Goal: Transaction & Acquisition: Purchase product/service

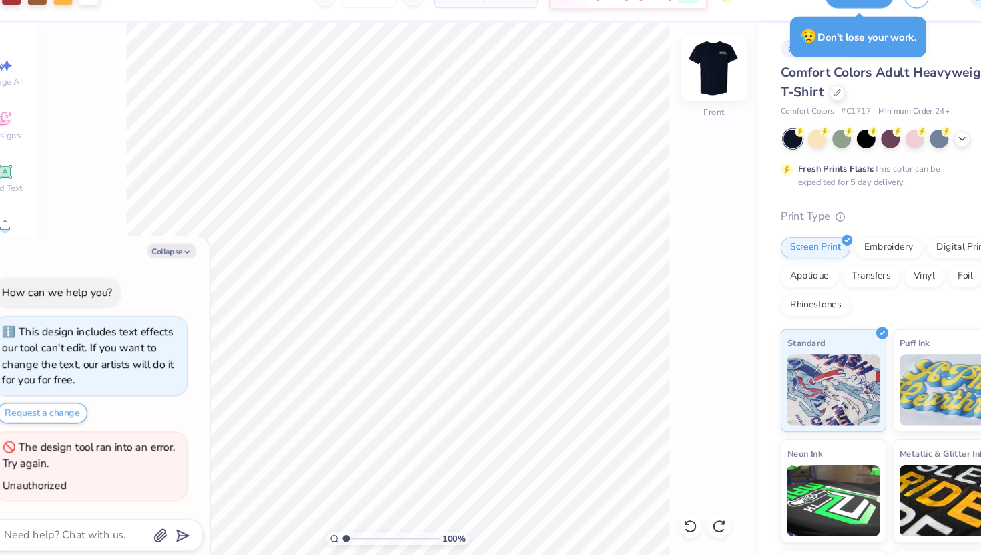
click at [693, 79] on img at bounding box center [690, 90] width 53 height 53
type textarea "x"
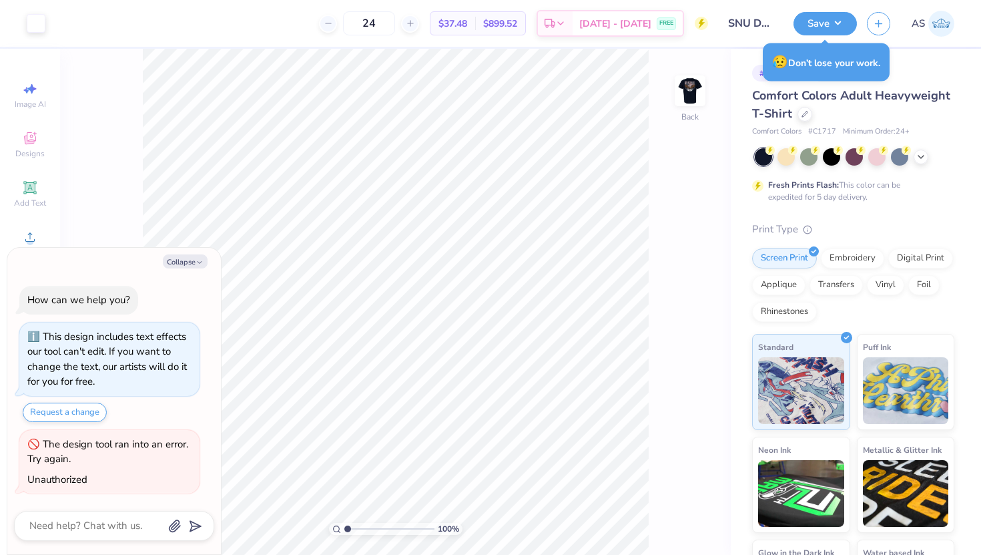
click at [913, 70] on div "# 511141A Original Proof" at bounding box center [853, 73] width 202 height 17
click at [835, 66] on div "😥 Don’t lose your work." at bounding box center [826, 62] width 127 height 38
click at [804, 71] on div "😥 Don’t lose your work." at bounding box center [826, 62] width 127 height 38
click at [755, 79] on div "# 511141A" at bounding box center [778, 73] width 53 height 17
click at [848, 130] on span "Minimum Order: 24 +" at bounding box center [876, 131] width 67 height 11
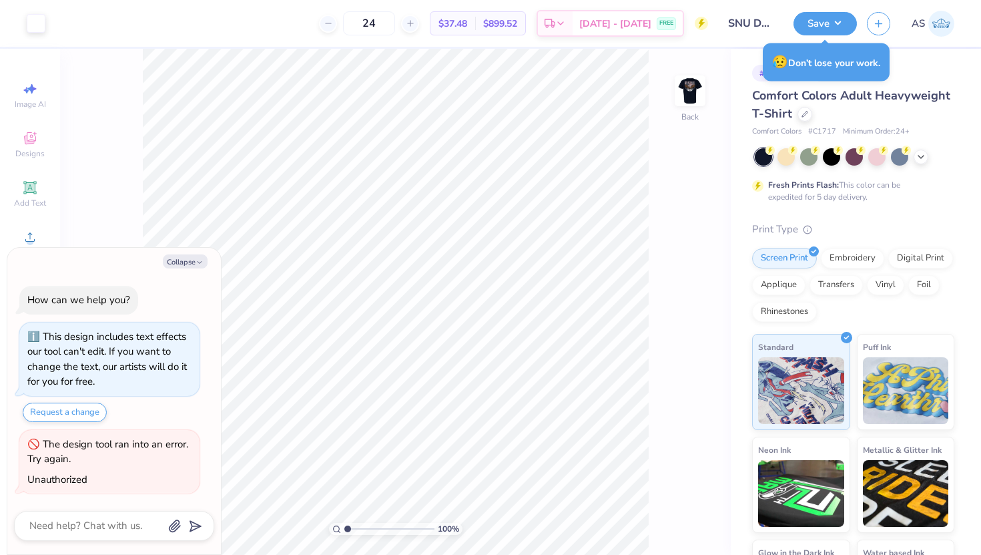
click at [873, 61] on div "😥 Don’t lose your work." at bounding box center [826, 62] width 127 height 38
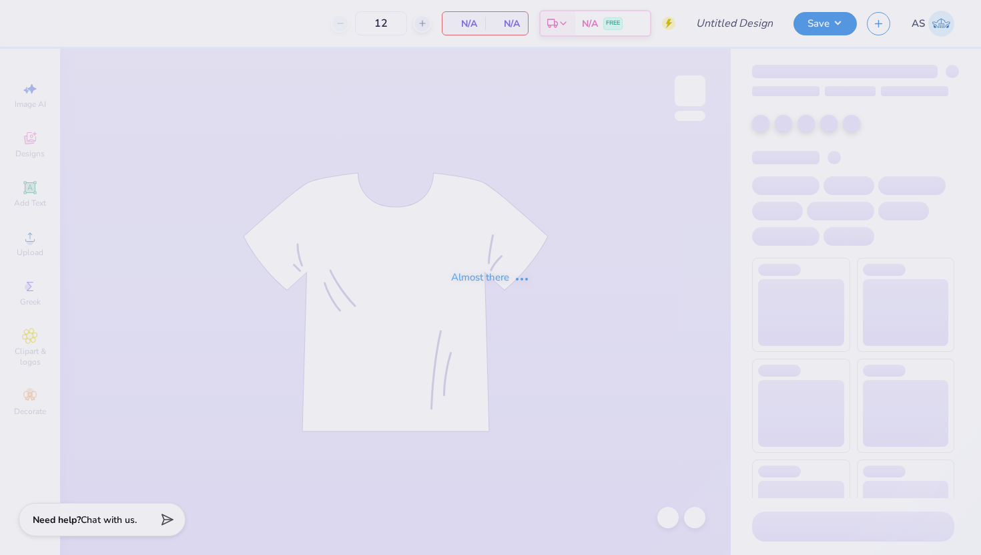
type input "SNU Day At [GEOGRAPHIC_DATA]"
type input "24"
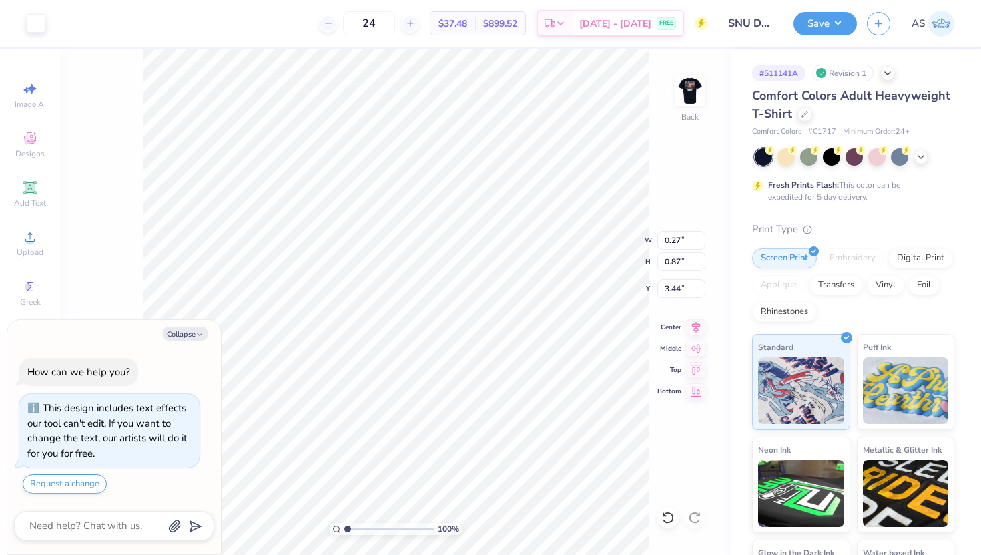
type textarea "x"
type input "3.51"
type textarea "x"
type input "5.08"
type textarea "x"
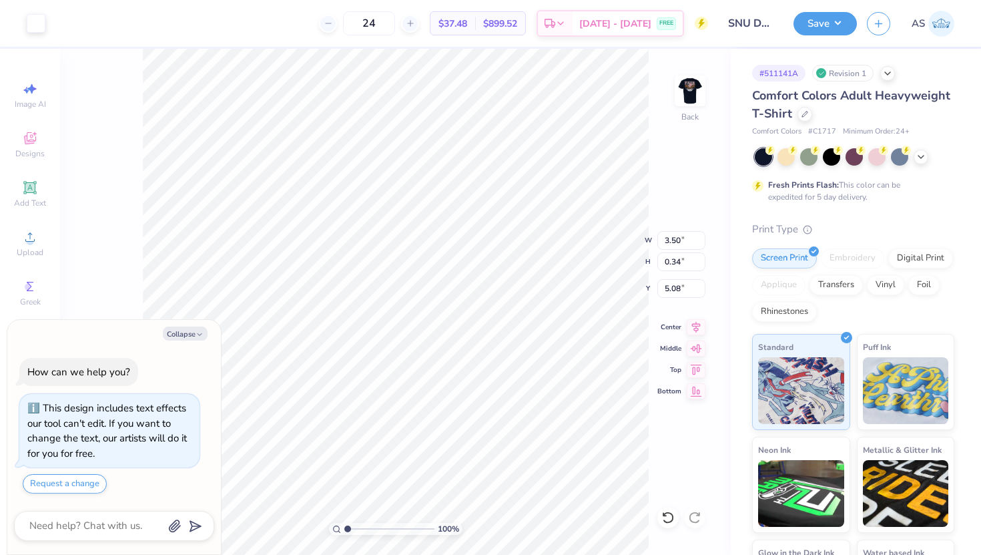
type input "1.63"
type input "0.16"
type textarea "x"
type input "2.11"
type input "0.21"
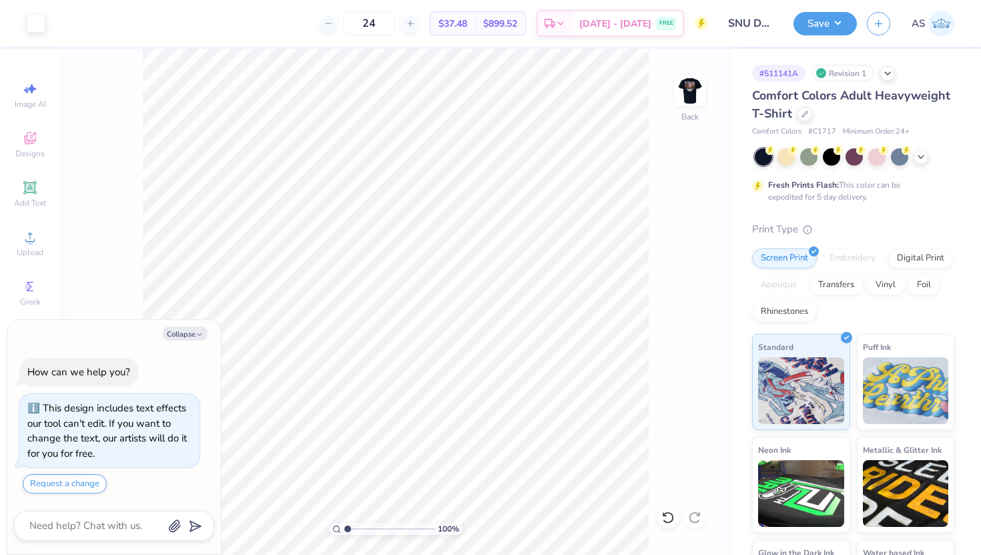
type textarea "x"
